Goal: Understand site structure: Understand site structure

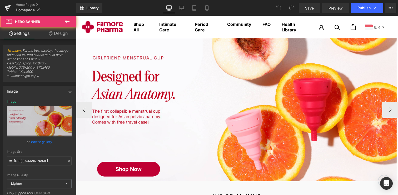
click at [164, 47] on span "Shop Now Button" at bounding box center [236, 109] width 321 height 133
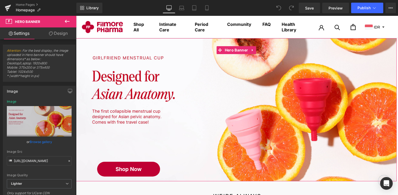
click at [57, 31] on link "Design" at bounding box center [58, 33] width 38 height 12
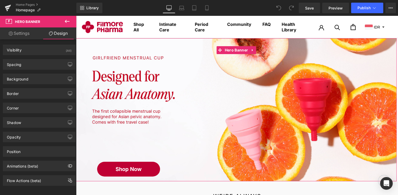
click at [29, 37] on link "Settings" at bounding box center [19, 33] width 38 height 12
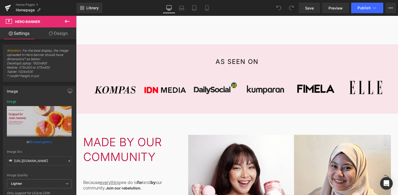
scroll to position [185, 0]
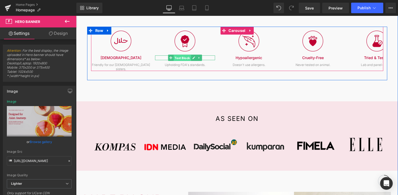
click at [185, 55] on link "Text Block" at bounding box center [179, 58] width 23 height 6
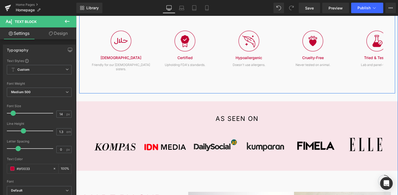
click at [179, 79] on div "WE'RE ALWAYS Heading Image NEW ARRIVAL Text Block Get it Now. Hot. Text Block I…" at bounding box center [237, 49] width 316 height 84
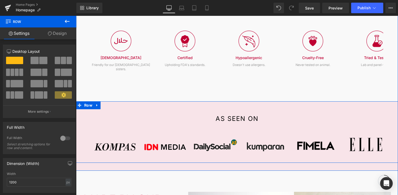
click at [129, 101] on div "as seen on Heading Image Image Image Image Image Image ‹" at bounding box center [237, 131] width 322 height 61
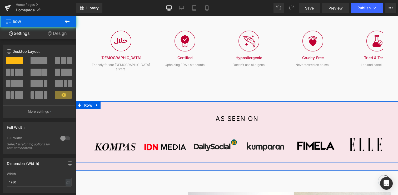
scroll to position [305, 0]
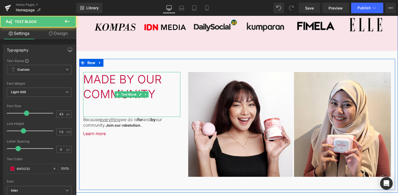
click at [135, 82] on p "made by our community" at bounding box center [131, 87] width 97 height 30
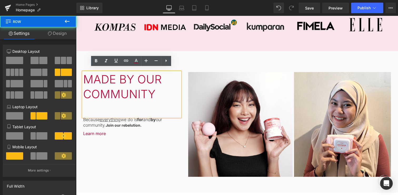
click at [114, 137] on div "made by our community Text Block Because everything we do is for and by our com…" at bounding box center [237, 124] width 316 height 131
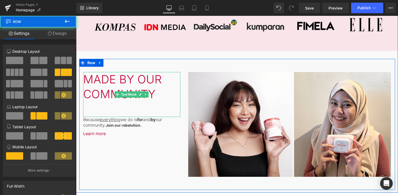
click at [85, 99] on div "made by our community" at bounding box center [131, 94] width 97 height 45
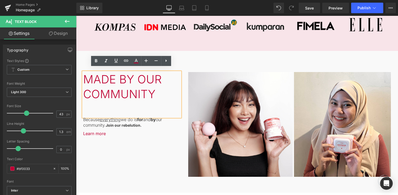
click at [109, 135] on div "made by our community Text Block Because everything we do is for and by our com…" at bounding box center [237, 124] width 316 height 131
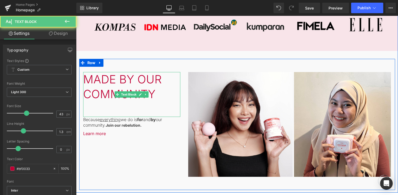
click at [168, 74] on p "made by our community" at bounding box center [131, 87] width 97 height 30
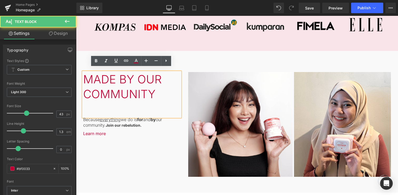
click at [175, 72] on div "made by our community" at bounding box center [131, 94] width 97 height 45
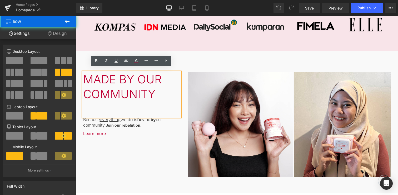
click at [182, 65] on div "made by our community Text Block Because everything we do is for and by our com…" at bounding box center [237, 124] width 316 height 131
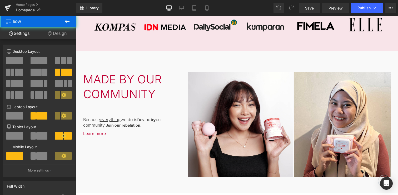
click at [181, 72] on div "made by our community Text Block Because everything we do is for and by our com…" at bounding box center [131, 104] width 105 height 64
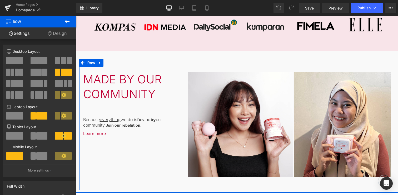
click at [180, 72] on div "made by our community Text Block Because everything we do is for and by our com…" at bounding box center [131, 104] width 105 height 64
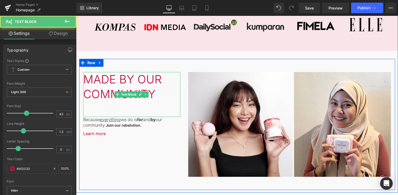
click at [179, 72] on div "made by our community Text Block" at bounding box center [131, 94] width 97 height 45
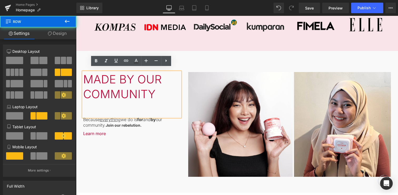
drag, startPoint x: 81, startPoint y: 84, endPoint x: 95, endPoint y: 84, distance: 14.2
click at [95, 84] on div "made by our community Text Block Because everything we do is for and by our com…" at bounding box center [131, 104] width 105 height 64
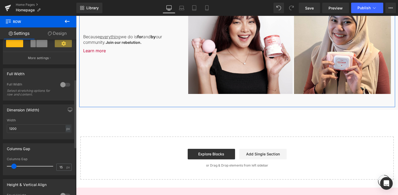
scroll to position [0, 0]
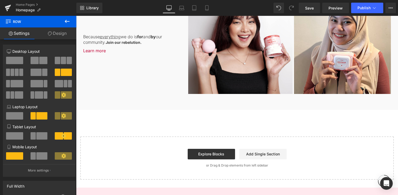
click at [68, 21] on icon at bounding box center [67, 21] width 5 height 3
